Goal: Task Accomplishment & Management: Use online tool/utility

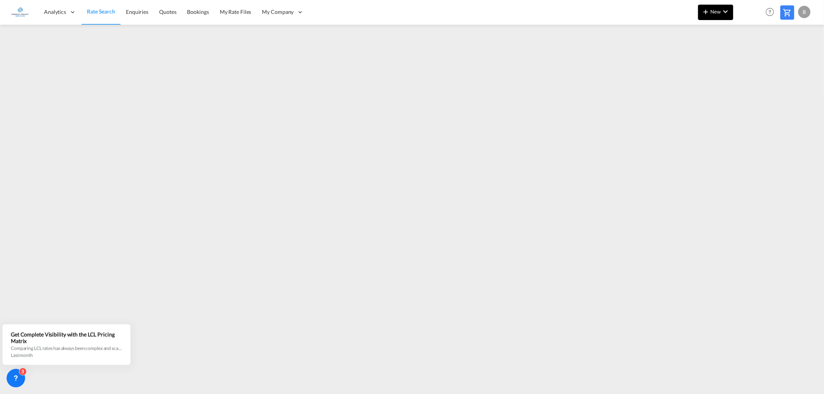
click at [719, 10] on span "New" at bounding box center [715, 12] width 29 height 6
click at [752, 56] on span "Ratesheet" at bounding box center [747, 57] width 9 height 15
click at [720, 11] on span "New" at bounding box center [715, 12] width 29 height 6
click at [752, 59] on span "Ratesheet" at bounding box center [747, 57] width 9 height 15
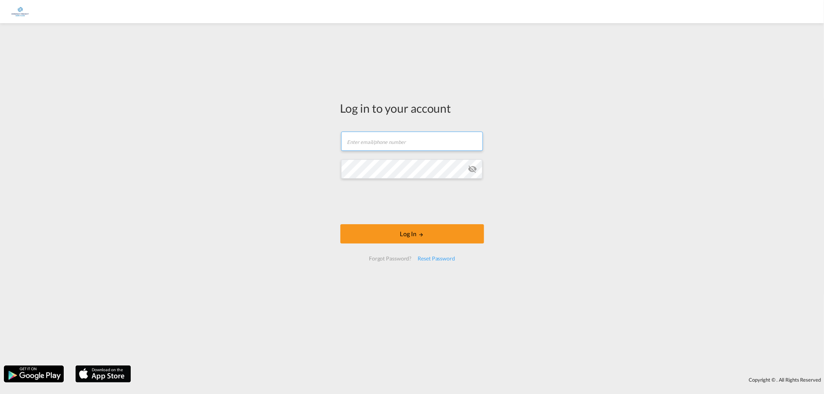
click at [372, 138] on input "text" at bounding box center [412, 141] width 142 height 19
type input "[PERSON_NAME][EMAIL_ADDRESS][PERSON_NAME][DOMAIN_NAME]"
click at [414, 232] on button "Log In" at bounding box center [412, 233] width 144 height 19
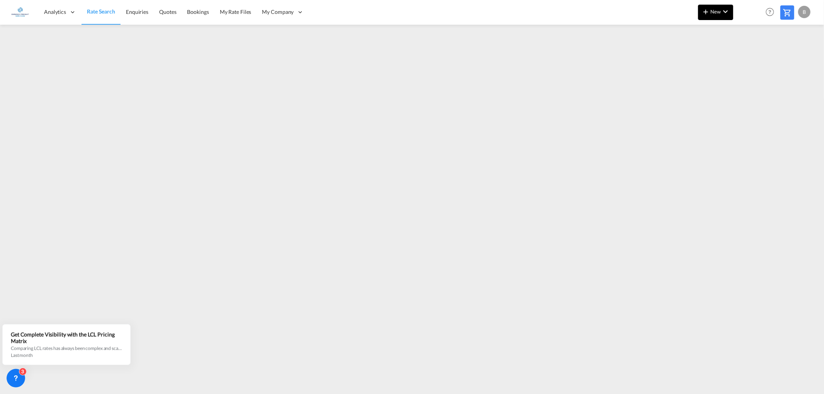
click at [719, 14] on button "New" at bounding box center [715, 12] width 35 height 15
click at [772, 60] on div "Ratesheet" at bounding box center [764, 57] width 48 height 19
